Goal: Information Seeking & Learning: Learn about a topic

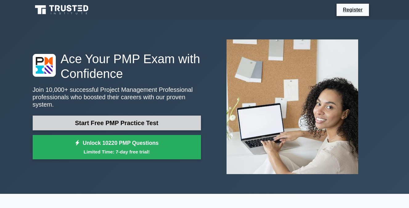
click at [150, 119] on link "Start Free PMP Practice Test" at bounding box center [117, 123] width 168 height 15
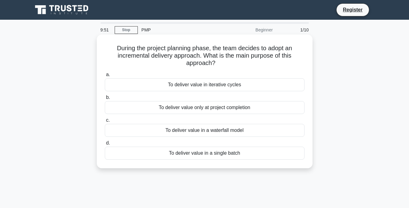
click at [196, 84] on div "To deliver value in iterative cycles" at bounding box center [205, 84] width 200 height 13
click at [105, 77] on input "a. To deliver value in iterative cycles" at bounding box center [105, 75] width 0 height 4
